Goal: Check status: Check status

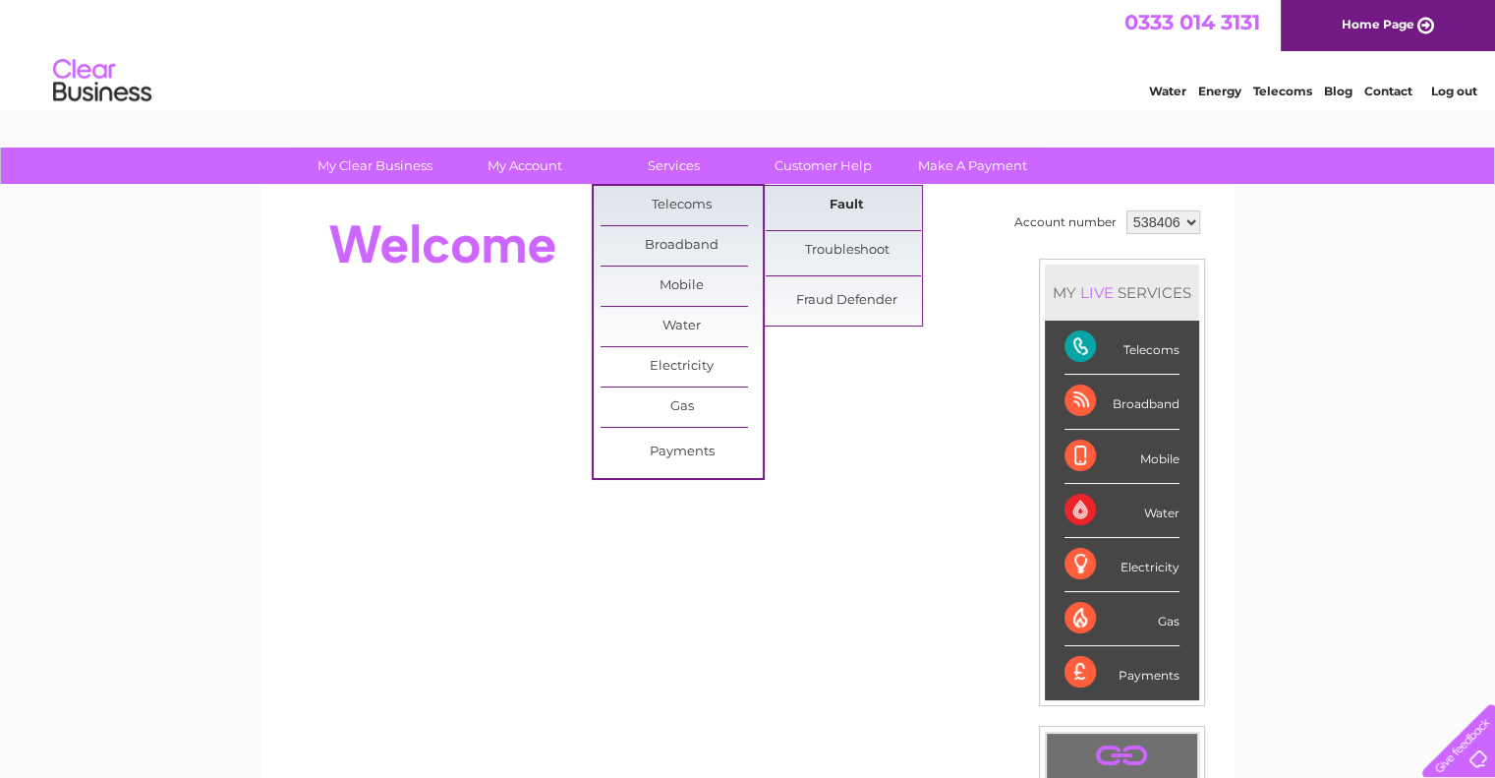
click at [840, 204] on link "Fault" at bounding box center [847, 205] width 162 height 39
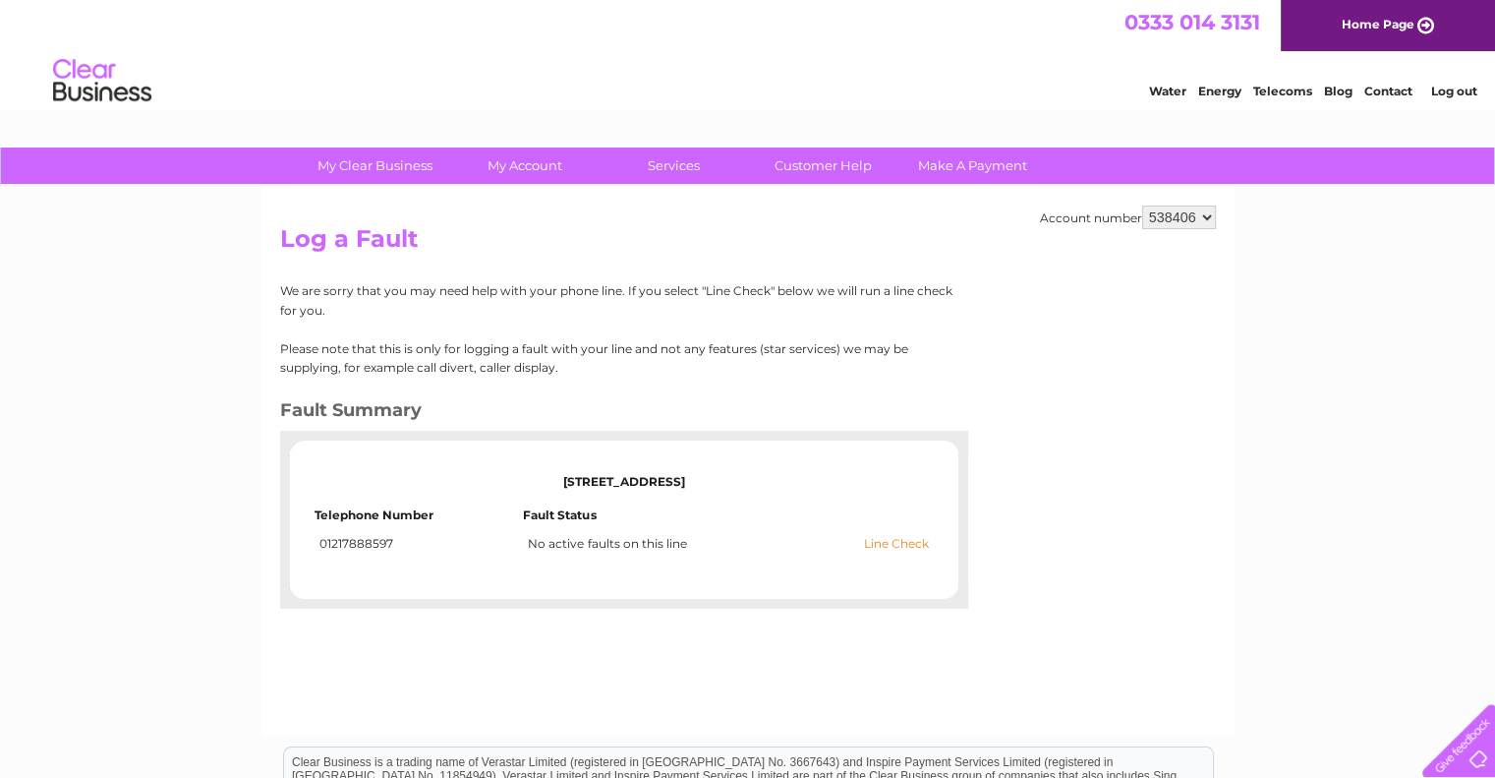
click at [882, 547] on link "Line Check" at bounding box center [896, 544] width 65 height 14
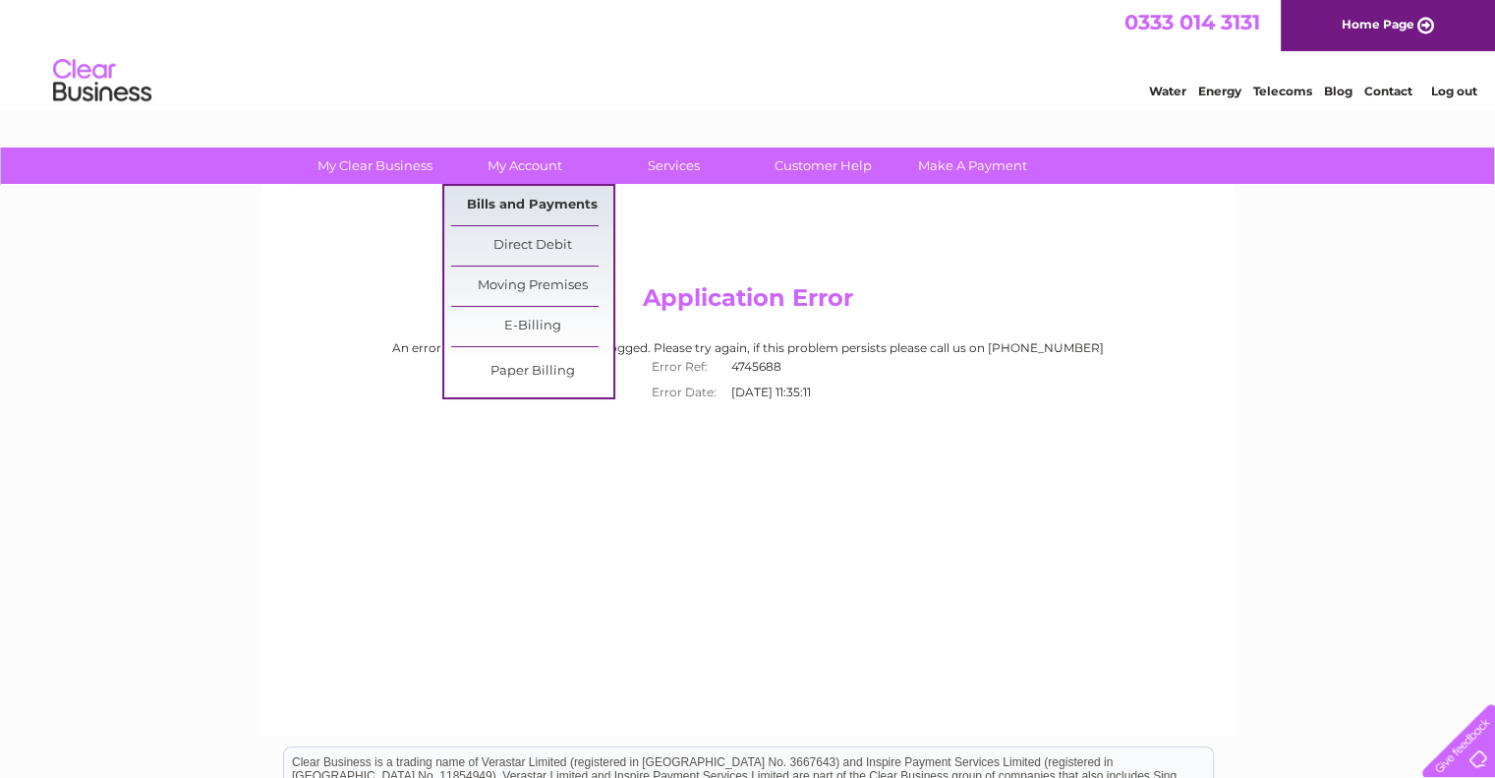
click at [510, 203] on link "Bills and Payments" at bounding box center [532, 205] width 162 height 39
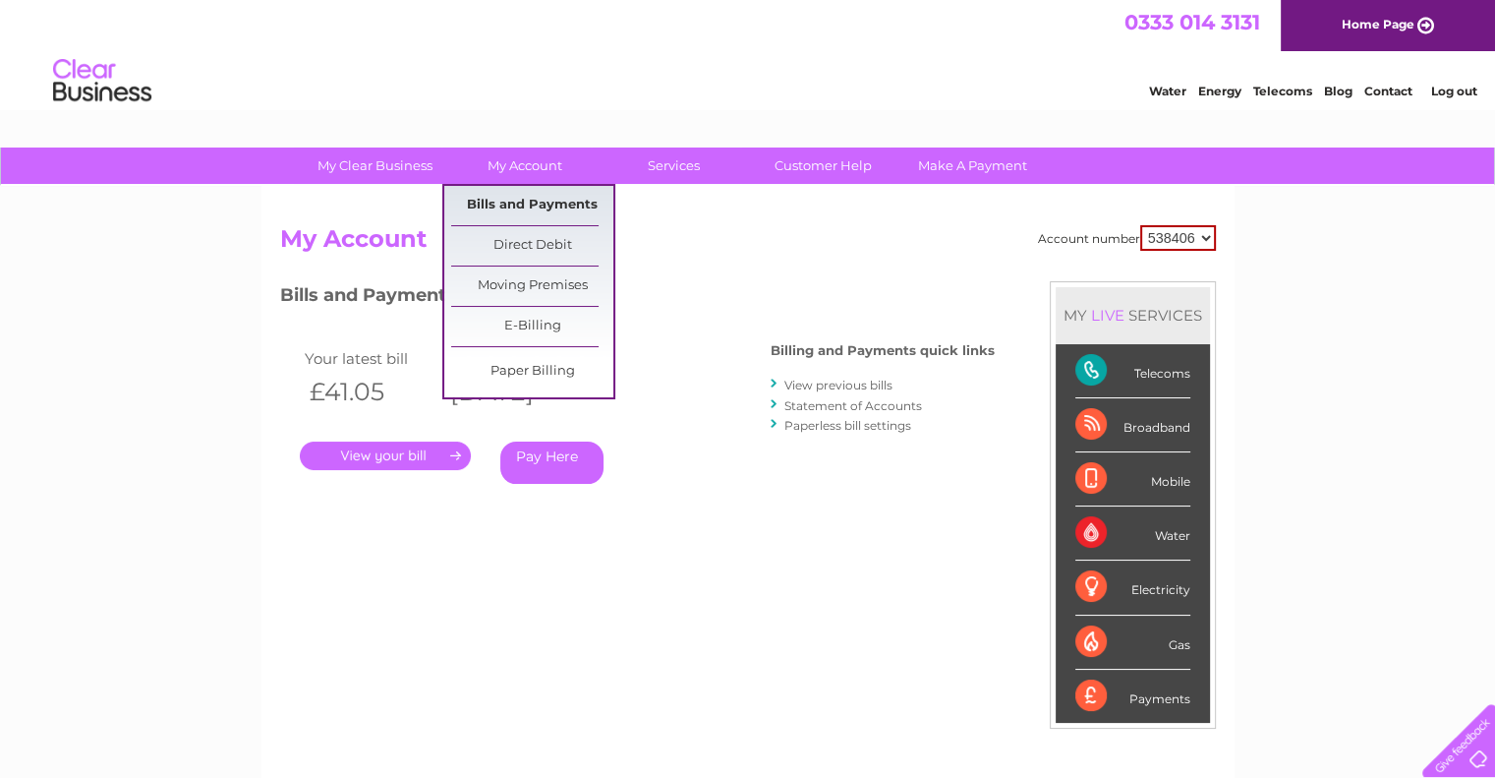
click at [542, 203] on link "Bills and Payments" at bounding box center [532, 205] width 162 height 39
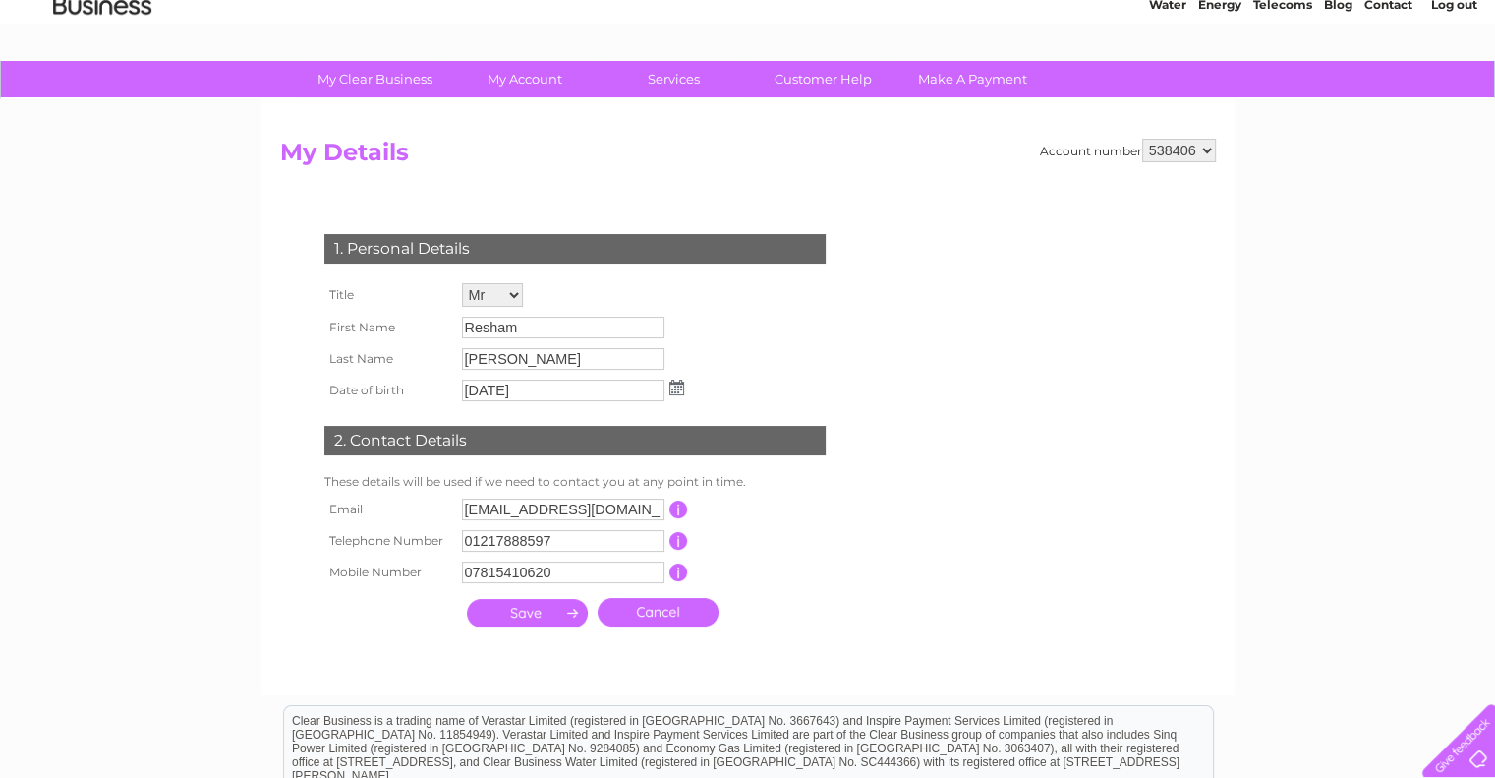
scroll to position [92, 0]
